Goal: Navigation & Orientation: Find specific page/section

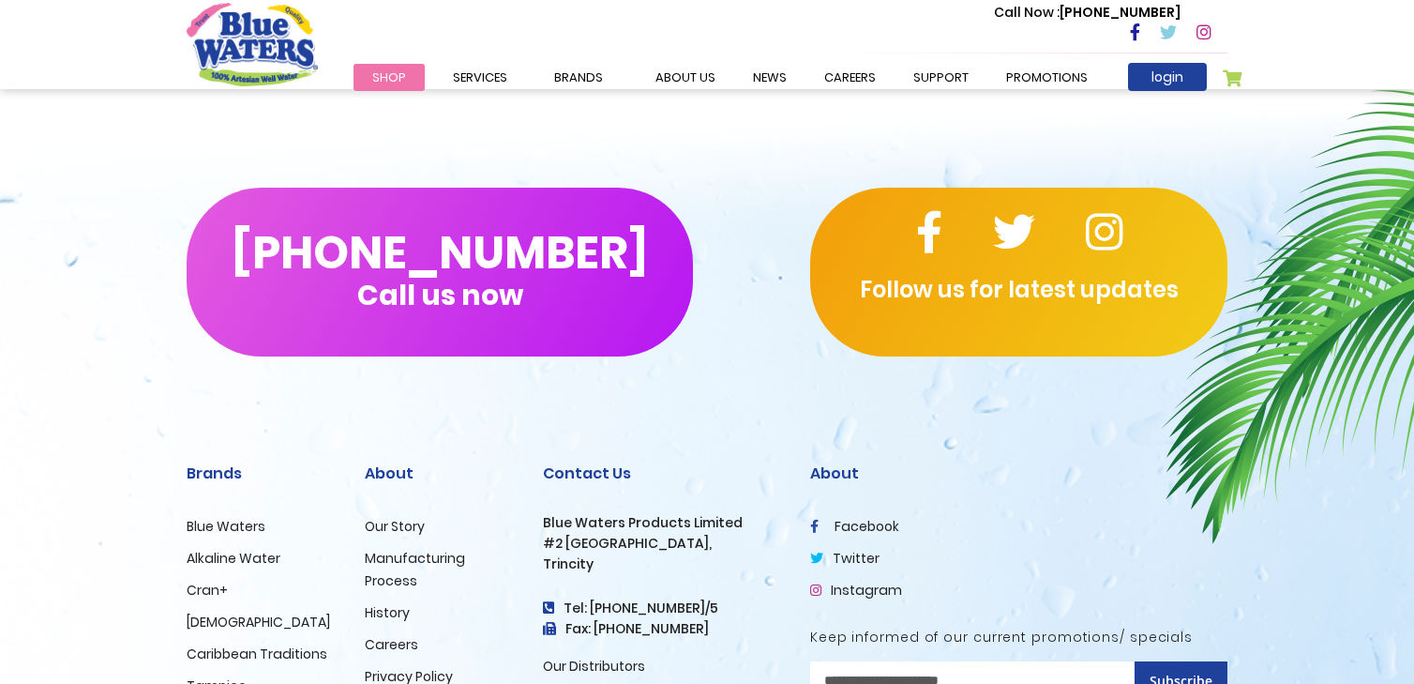
scroll to position [4608, 0]
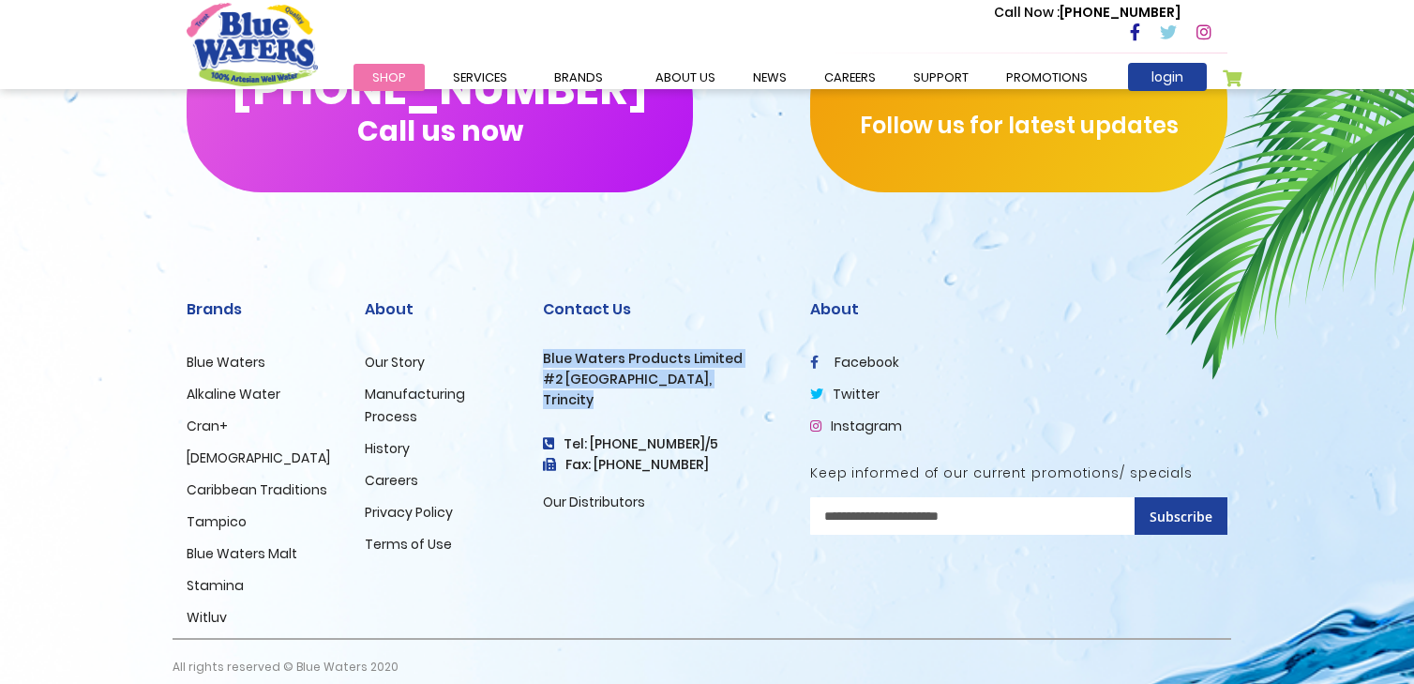
drag, startPoint x: 598, startPoint y: 384, endPoint x: 542, endPoint y: 344, distance: 69.2
click at [542, 344] on div "Contact Us Blue Waters Products Limited #2 Orange Grove Estate, Trincity Tel: (…" at bounding box center [662, 452] width 267 height 370
copy div "Blue Waters Products Limited #2 Orange Grove Estate, Trincity"
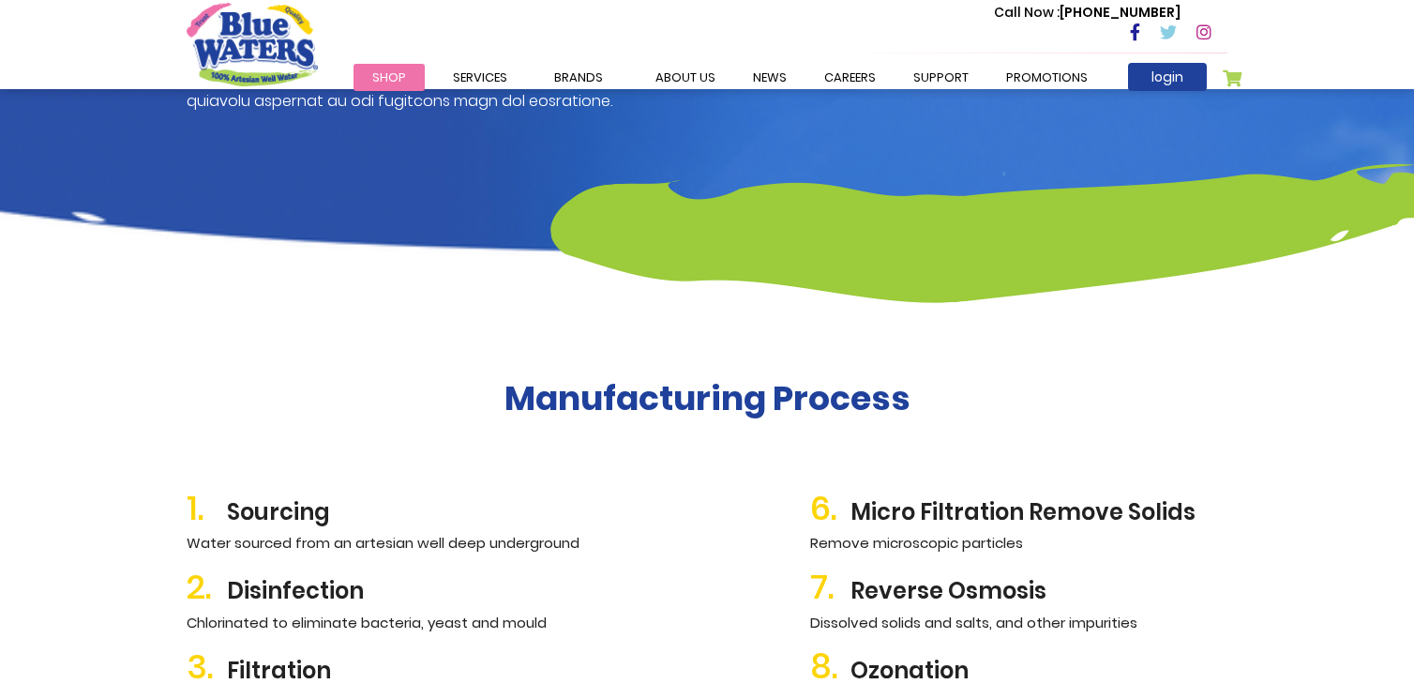
scroll to position [1782, 0]
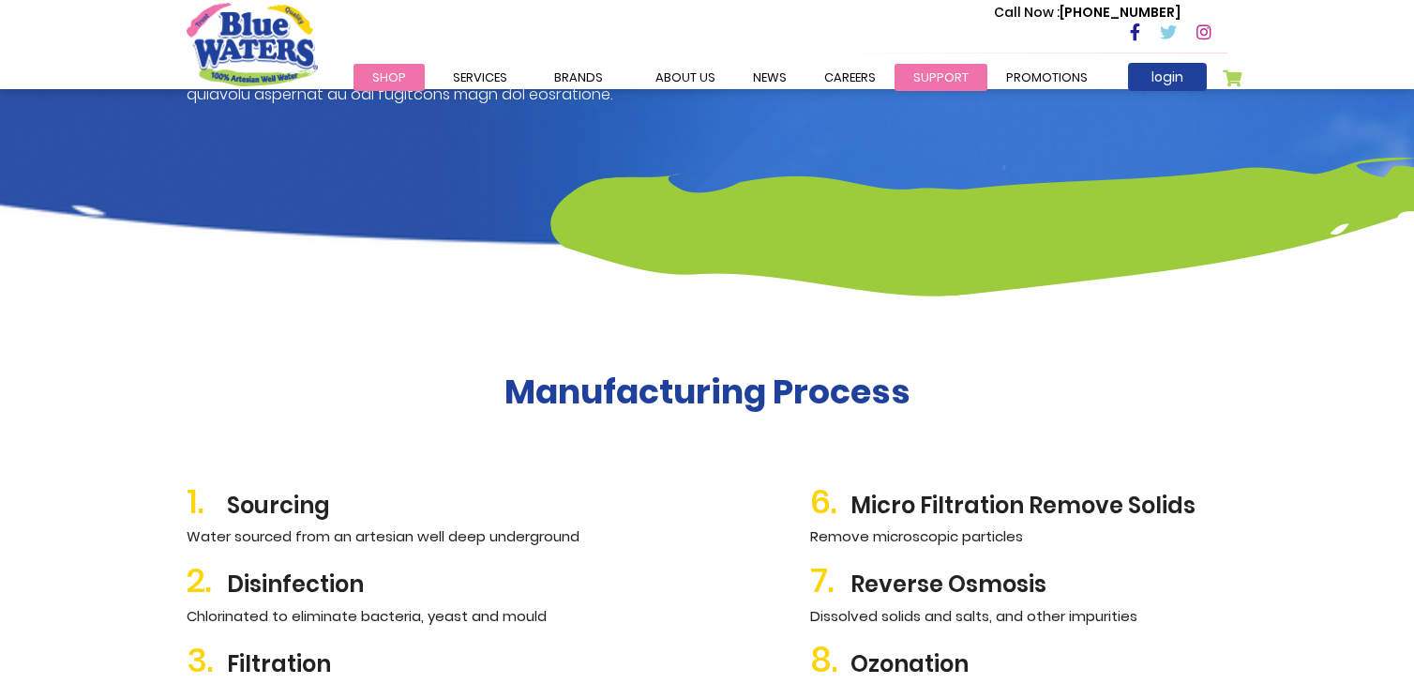
click at [919, 74] on link "support" at bounding box center [941, 77] width 93 height 27
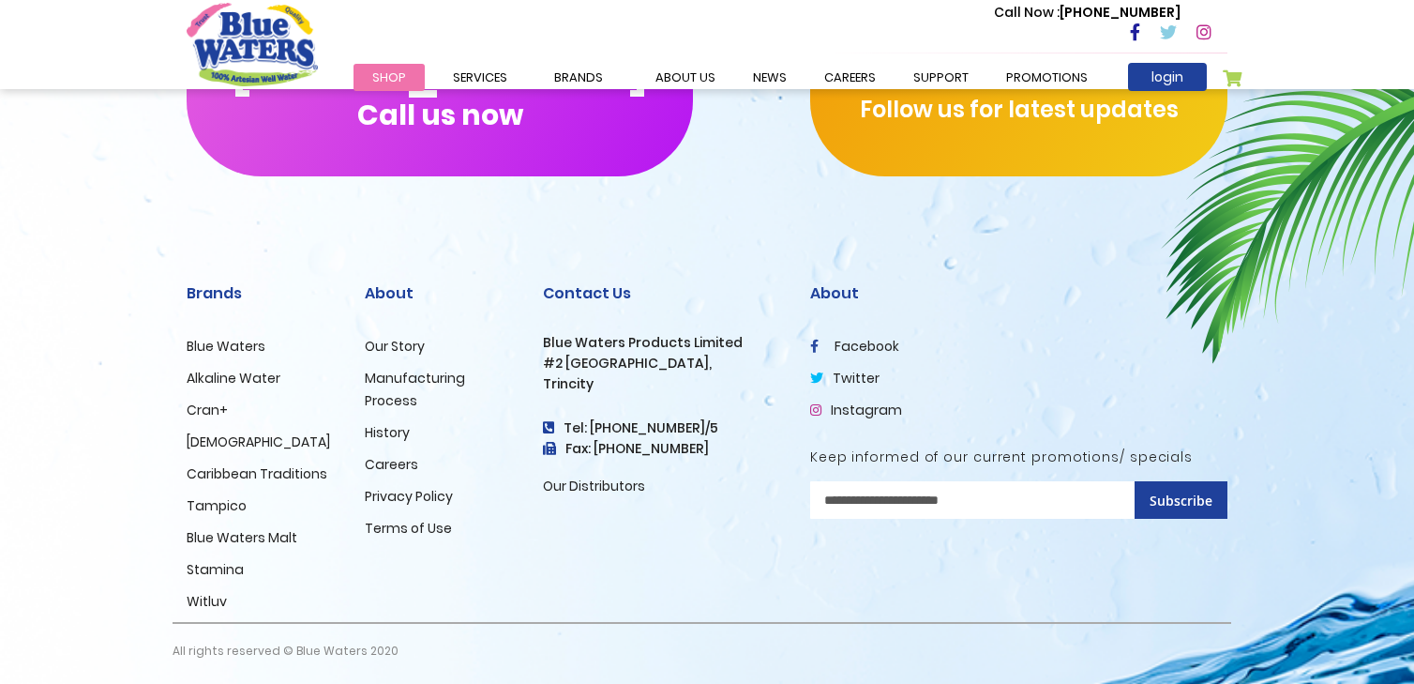
scroll to position [2356, 0]
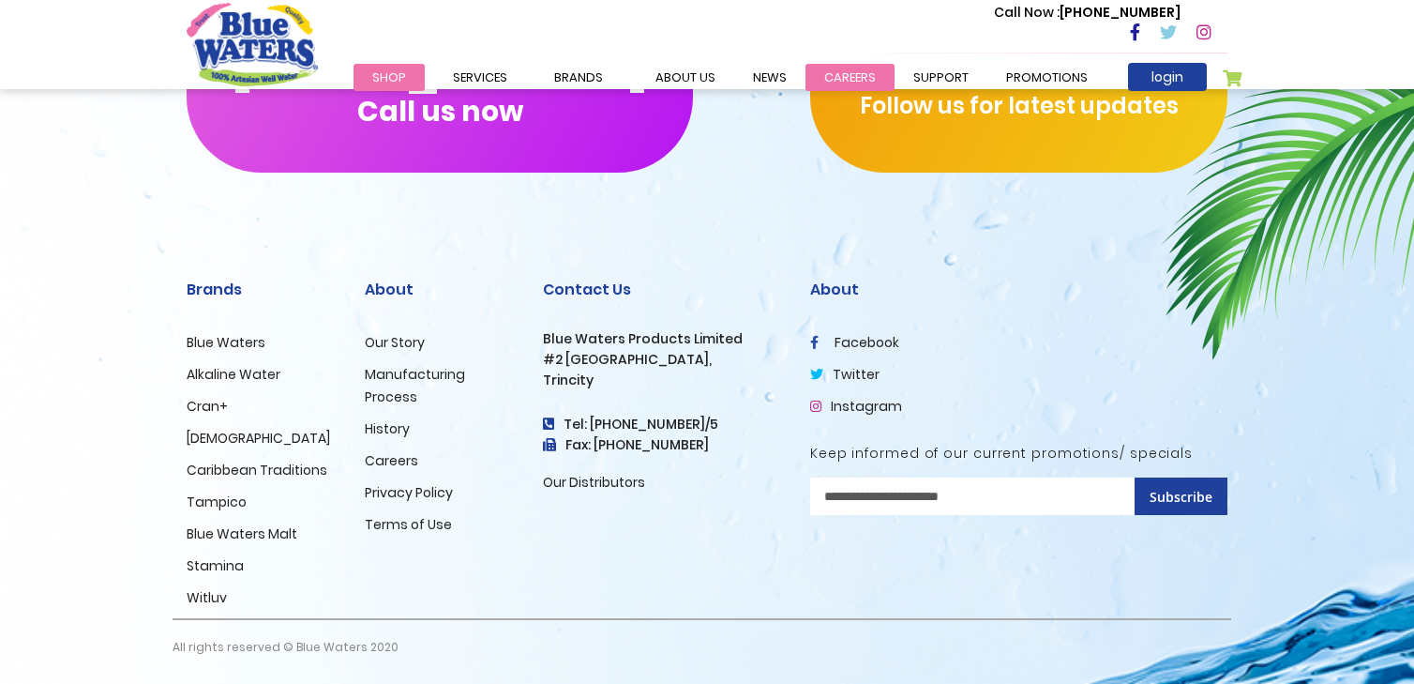
click at [838, 77] on link "careers" at bounding box center [849, 77] width 89 height 27
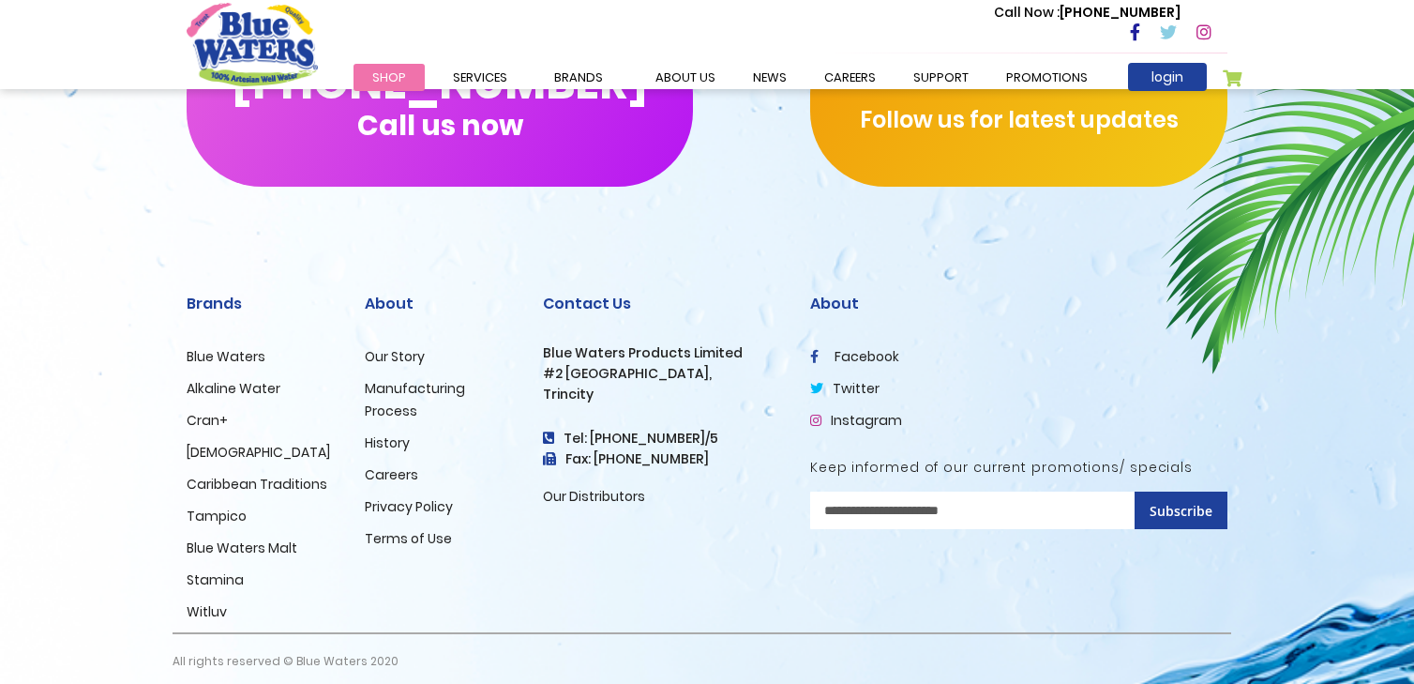
scroll to position [1913, 0]
